Goal: Task Accomplishment & Management: Complete application form

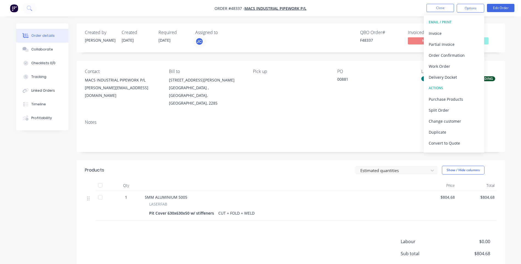
click at [353, 101] on div "Contact MACS INDUSTRIAL PIPEWORK P/L [PERSON_NAME][EMAIL_ADDRESS][DOMAIN_NAME] …" at bounding box center [291, 88] width 428 height 55
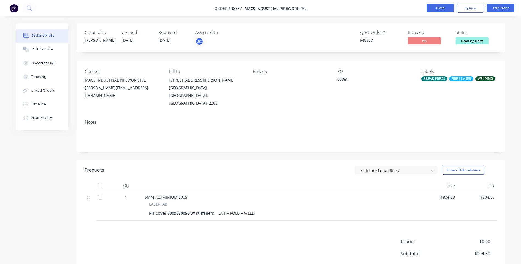
click at [435, 7] on button "Close" at bounding box center [440, 8] width 27 height 8
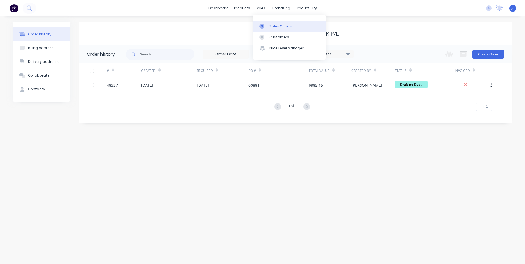
click at [272, 30] on link "Sales Orders" at bounding box center [289, 26] width 73 height 11
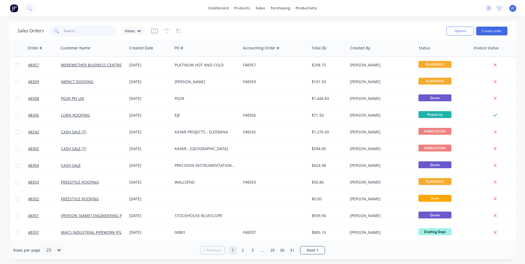
click at [73, 32] on input "text" at bounding box center [91, 31] width 54 height 11
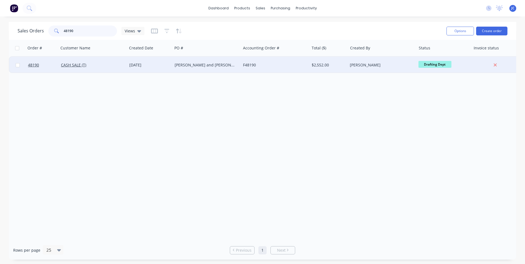
type input "48190"
click at [266, 64] on div "F48190" at bounding box center [273, 64] width 61 height 5
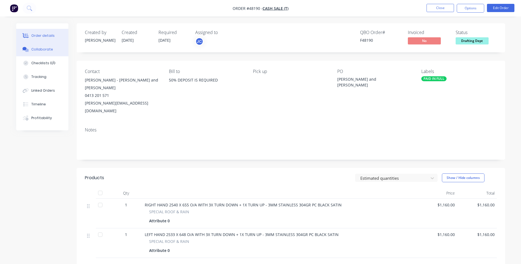
click at [49, 47] on div "Collaborate" at bounding box center [42, 49] width 22 height 5
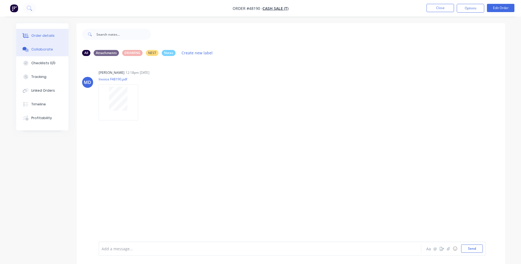
click at [37, 37] on div "Order details" at bounding box center [42, 35] width 23 height 5
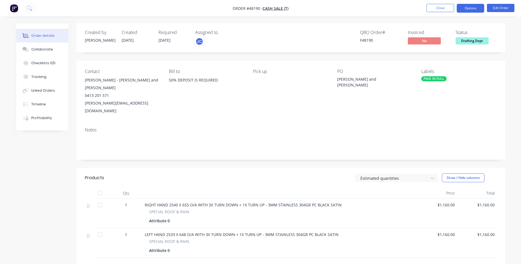
click at [466, 8] on button "Options" at bounding box center [470, 8] width 27 height 9
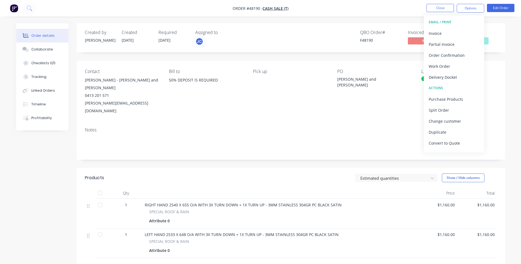
click at [388, 57] on div "Created by [PERSON_NAME] Created [DATE] Required [DATE] Assigned to JC QBO Orde…" at bounding box center [291, 179] width 428 height 312
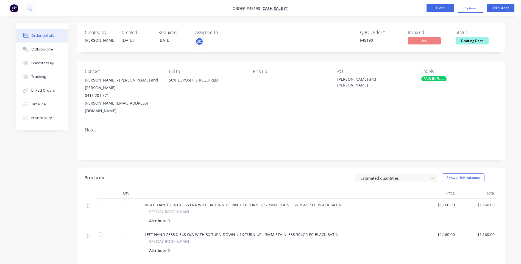
click at [436, 8] on button "Close" at bounding box center [440, 8] width 27 height 8
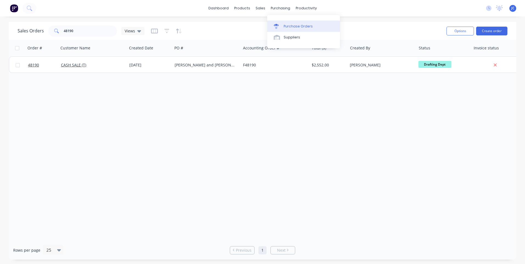
click at [284, 25] on div "Purchase Orders" at bounding box center [298, 26] width 29 height 5
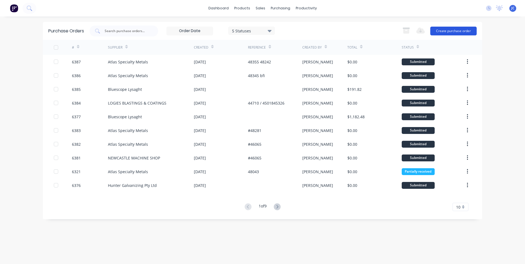
click at [455, 27] on button "Create purchase order" at bounding box center [453, 31] width 46 height 9
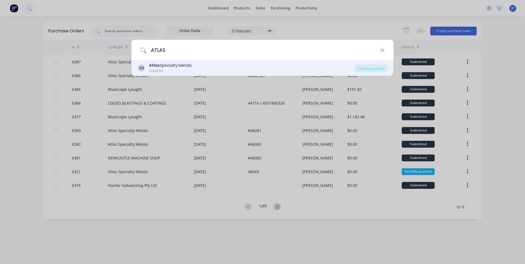
type input "ATLAS"
click at [156, 69] on div "Supplier" at bounding box center [170, 70] width 43 height 5
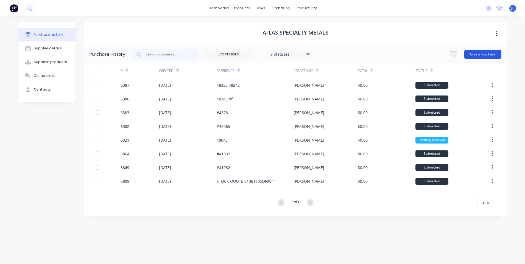
click at [493, 56] on button "Create Purchase" at bounding box center [482, 54] width 37 height 9
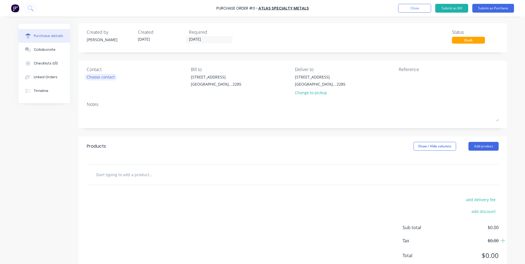
click at [93, 76] on div "Choose contact" at bounding box center [101, 77] width 28 height 6
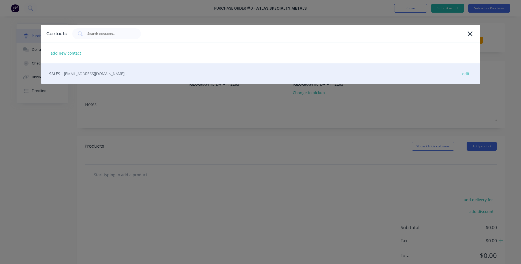
click at [88, 74] on span "- [EMAIL_ADDRESS][DOMAIN_NAME] -" at bounding box center [94, 74] width 65 height 6
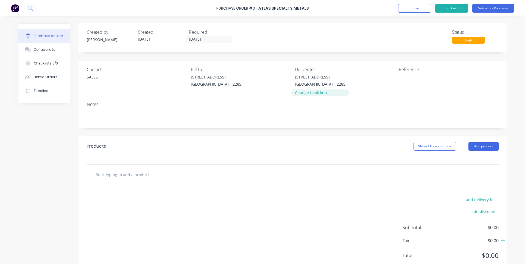
click at [314, 93] on div "Change to pickup" at bounding box center [320, 93] width 51 height 6
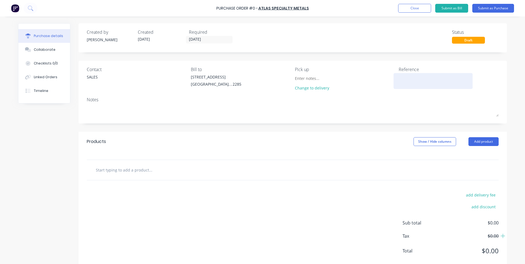
click at [408, 79] on textarea at bounding box center [433, 80] width 69 height 12
type textarea "48190"
type textarea "x"
type textarea "48190"
click at [316, 122] on div "Contact SALES Bill to [STREET_ADDRESS] [GEOGRAPHIC_DATA], , 2285 Pick up Change…" at bounding box center [293, 92] width 428 height 63
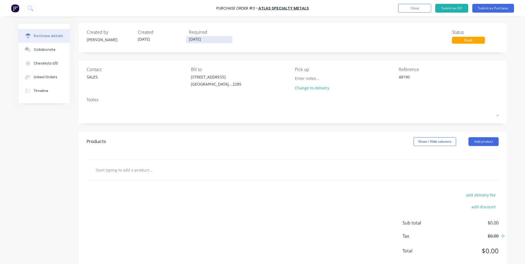
click at [205, 40] on input "[DATE]" at bounding box center [209, 39] width 46 height 7
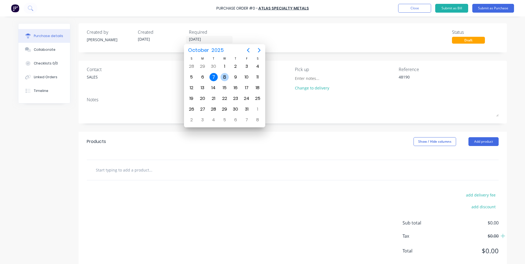
click at [226, 76] on div "8" at bounding box center [225, 77] width 8 height 8
type textarea "x"
type input "[DATE]"
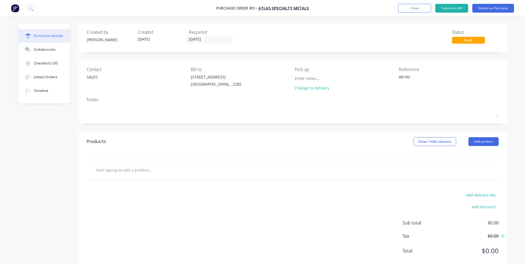
scroll to position [12, 0]
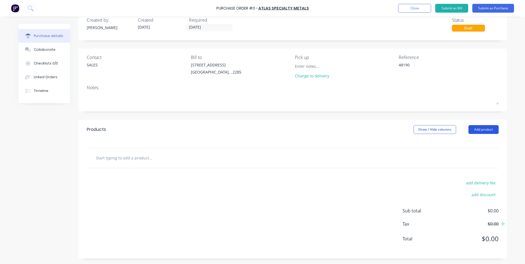
click at [478, 132] on button "Add product" at bounding box center [484, 129] width 30 height 9
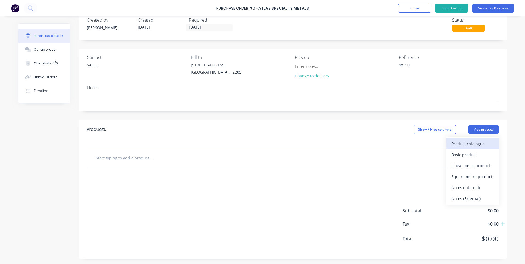
click at [463, 143] on div "Product catalogue" at bounding box center [473, 144] width 42 height 8
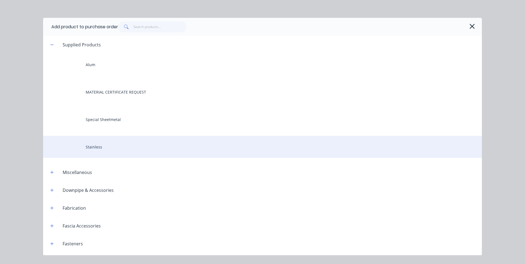
click at [97, 145] on div "Stainless" at bounding box center [262, 147] width 439 height 22
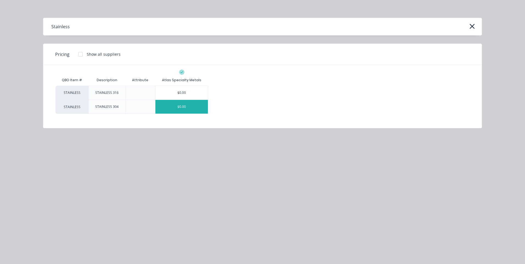
click at [182, 109] on div "$0.00" at bounding box center [181, 107] width 52 height 14
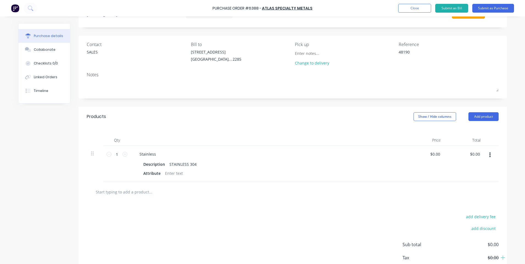
scroll to position [59, 0]
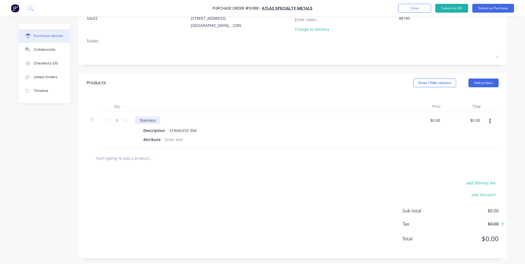
click at [153, 121] on div "Stainless" at bounding box center [147, 120] width 25 height 8
type textarea "x"
drag, startPoint x: 154, startPoint y: 121, endPoint x: 131, endPoint y: 121, distance: 22.8
click at [131, 121] on div "Stainless Description STAINLESS 304 Attribute" at bounding box center [268, 130] width 275 height 36
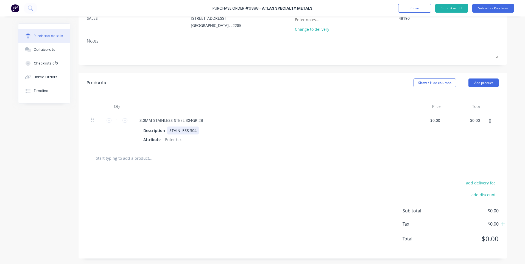
click at [178, 129] on div "STAINLESS 304" at bounding box center [183, 131] width 32 height 8
click at [179, 130] on div "STAINLESS 304" at bounding box center [183, 131] width 32 height 8
click at [182, 130] on div "STAINLESS 304" at bounding box center [183, 131] width 32 height 8
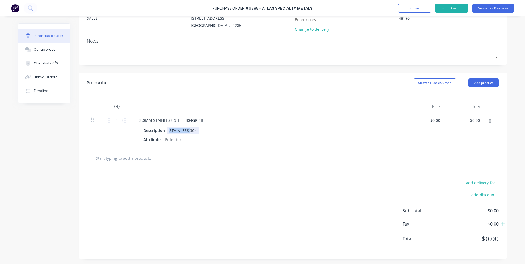
type textarea "x"
click at [182, 130] on div "STAINLESS 304" at bounding box center [183, 131] width 32 height 8
click at [163, 131] on div "Description" at bounding box center [154, 131] width 26 height 8
click at [156, 130] on div "Description" at bounding box center [154, 131] width 26 height 8
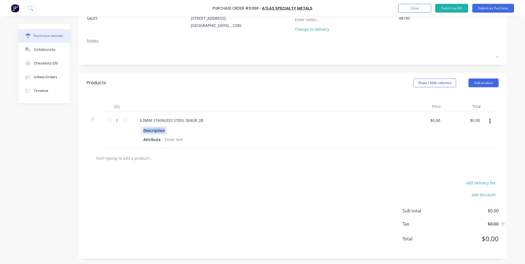
type textarea "x"
click at [156, 130] on div "Description" at bounding box center [154, 131] width 26 height 8
type textarea "x"
click at [173, 140] on div at bounding box center [174, 140] width 22 height 8
click at [249, 161] on div at bounding box center [173, 158] width 165 height 11
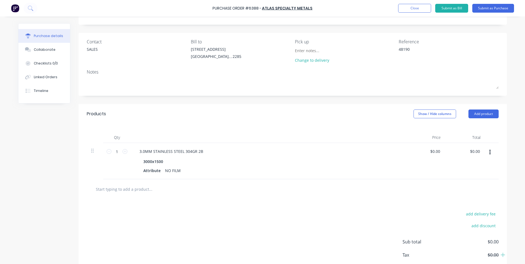
scroll to position [0, 0]
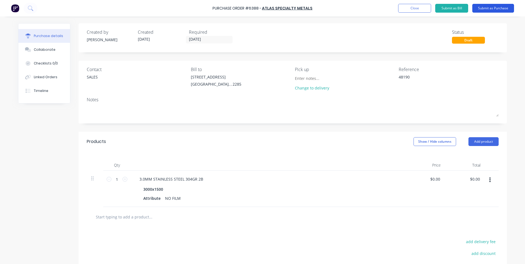
click at [499, 9] on button "Submit as Purchase" at bounding box center [493, 8] width 42 height 9
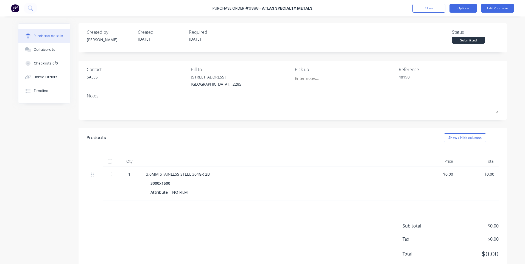
click at [467, 8] on button "Options" at bounding box center [463, 8] width 27 height 9
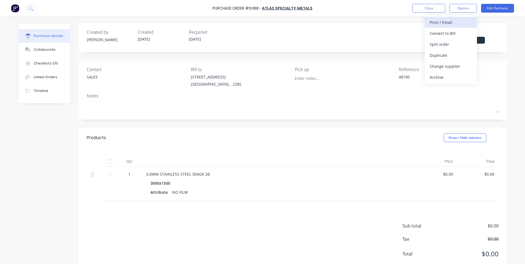
click at [440, 22] on div "Print / Email" at bounding box center [451, 22] width 42 height 8
click at [443, 45] on div "Without pricing" at bounding box center [451, 44] width 42 height 8
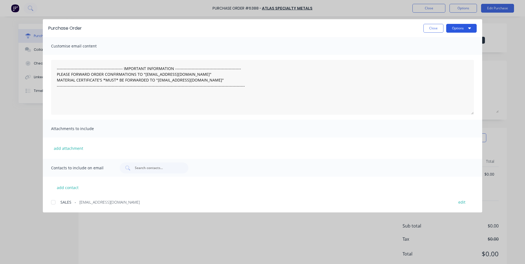
click at [459, 29] on button "Options" at bounding box center [461, 28] width 30 height 9
click at [433, 51] on div "Print" at bounding box center [451, 53] width 42 height 8
click at [428, 29] on button "Close" at bounding box center [433, 28] width 20 height 9
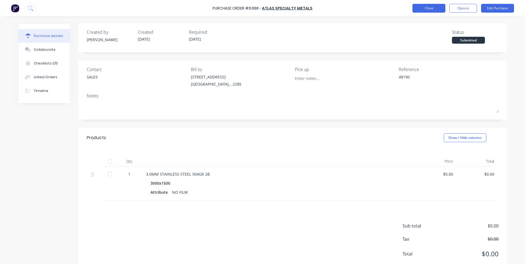
click at [433, 8] on button "Close" at bounding box center [429, 8] width 33 height 9
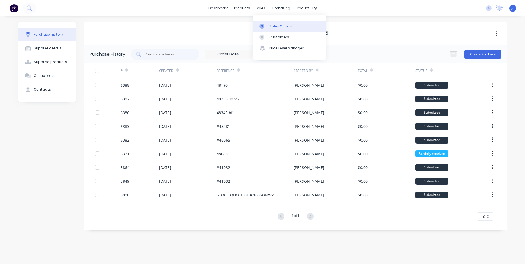
click at [265, 25] on div at bounding box center [264, 26] width 8 height 5
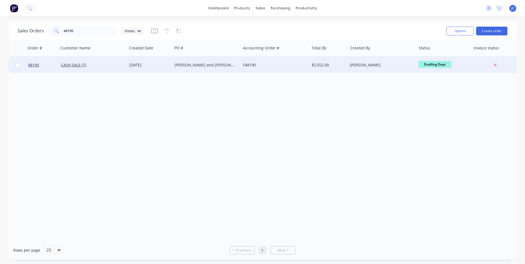
click at [234, 63] on div "[PERSON_NAME] and [PERSON_NAME]" at bounding box center [205, 64] width 61 height 5
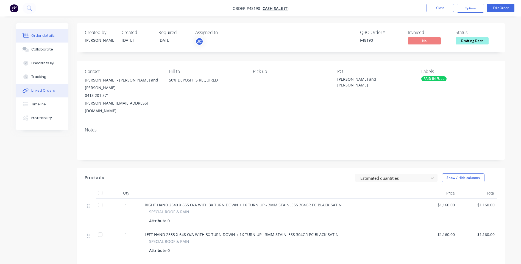
click at [41, 94] on button "Linked Orders" at bounding box center [42, 91] width 52 height 14
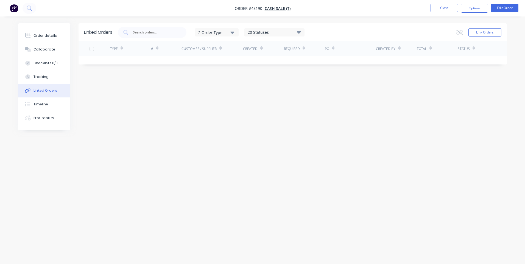
click at [487, 27] on div "Link Orders" at bounding box center [478, 32] width 45 height 11
click at [486, 32] on button "Link Orders" at bounding box center [485, 32] width 33 height 8
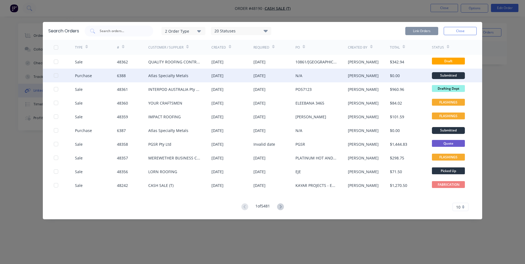
click at [57, 75] on div at bounding box center [56, 75] width 11 height 11
click at [431, 31] on button "Link Orders" at bounding box center [421, 31] width 33 height 8
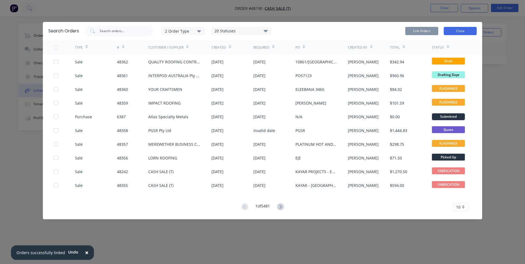
click at [456, 28] on button "Close" at bounding box center [460, 31] width 33 height 8
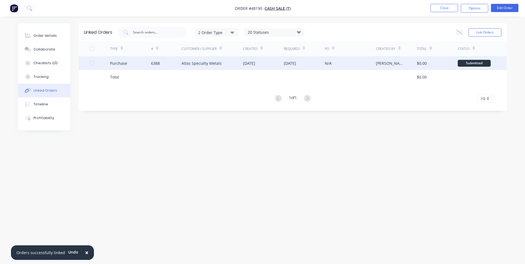
click at [338, 63] on div "N/A" at bounding box center [350, 63] width 51 height 14
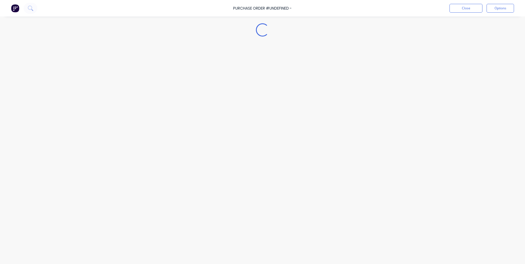
type textarea "x"
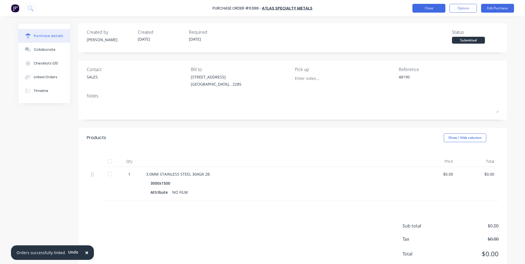
click at [431, 8] on button "Close" at bounding box center [429, 8] width 33 height 9
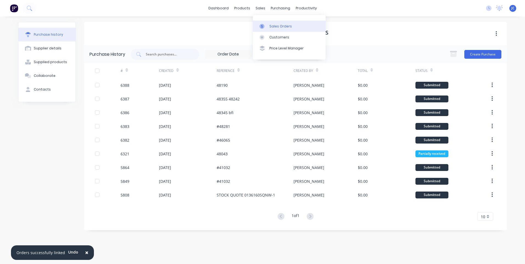
click at [268, 24] on link "Sales Orders" at bounding box center [289, 26] width 73 height 11
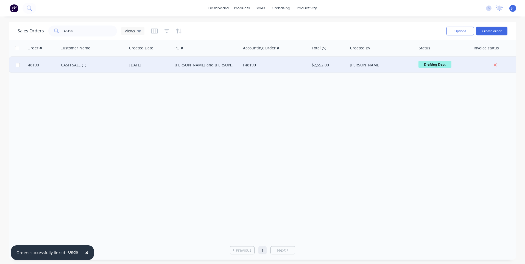
click at [219, 65] on div "[PERSON_NAME] and [PERSON_NAME]" at bounding box center [205, 64] width 61 height 5
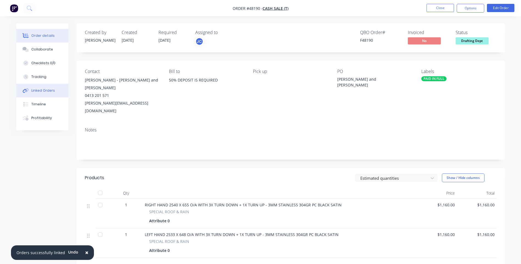
click at [38, 90] on div "Linked Orders" at bounding box center [43, 90] width 24 height 5
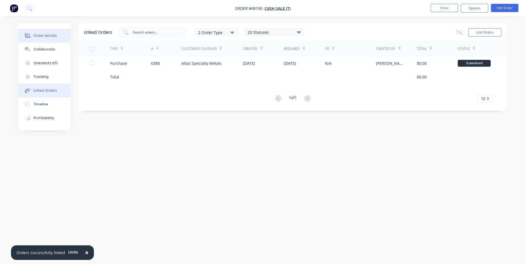
click at [47, 39] on button "Order details" at bounding box center [44, 36] width 52 height 14
